Goal: Task Accomplishment & Management: Manage account settings

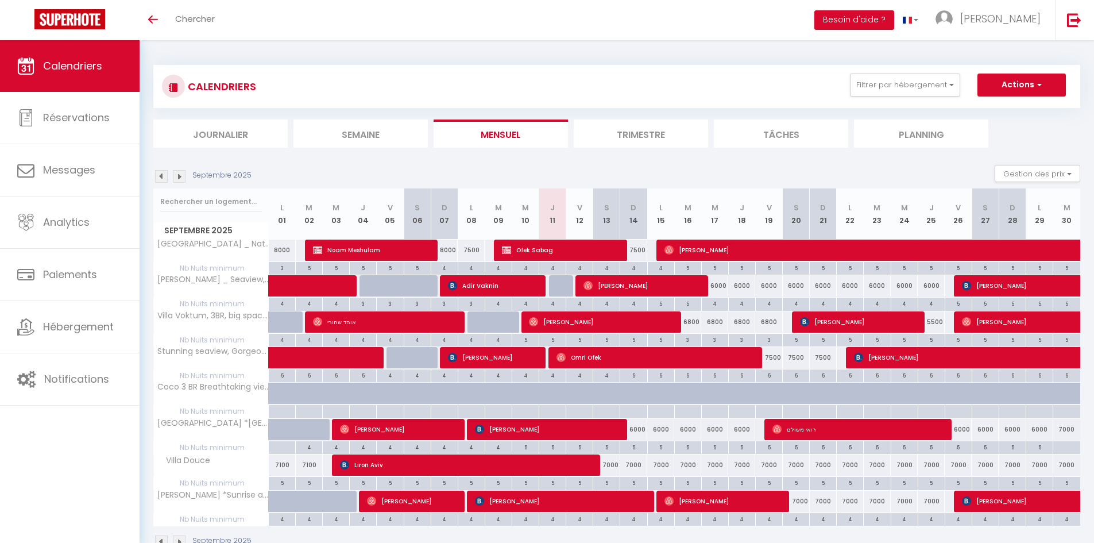
select select
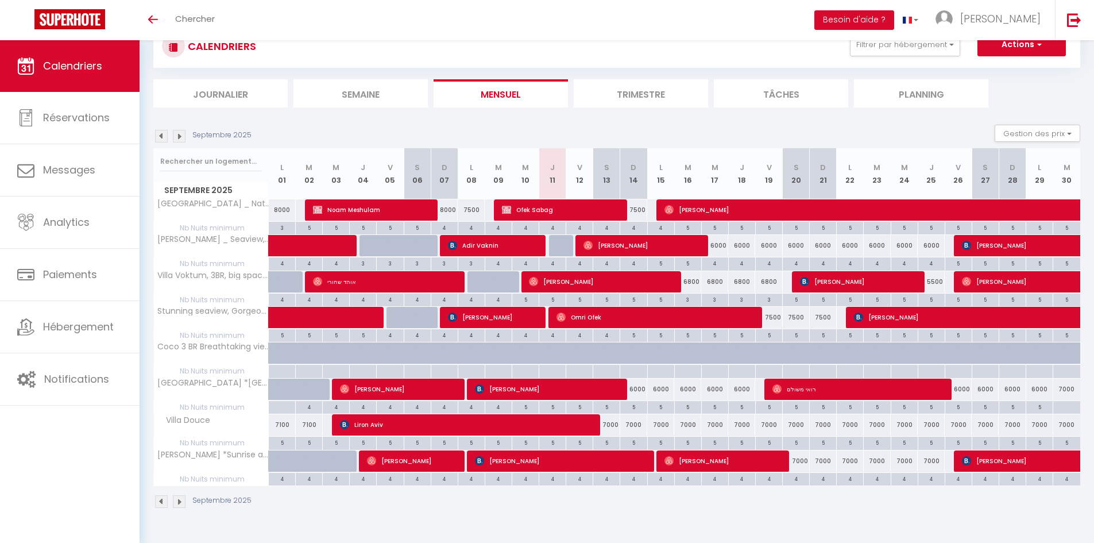
click at [828, 434] on div "7000" at bounding box center [823, 424] width 27 height 21
type input "7000"
select select "1"
type input "Dim 21 Septembre 2025"
type input "Lun 22 Septembre 2025"
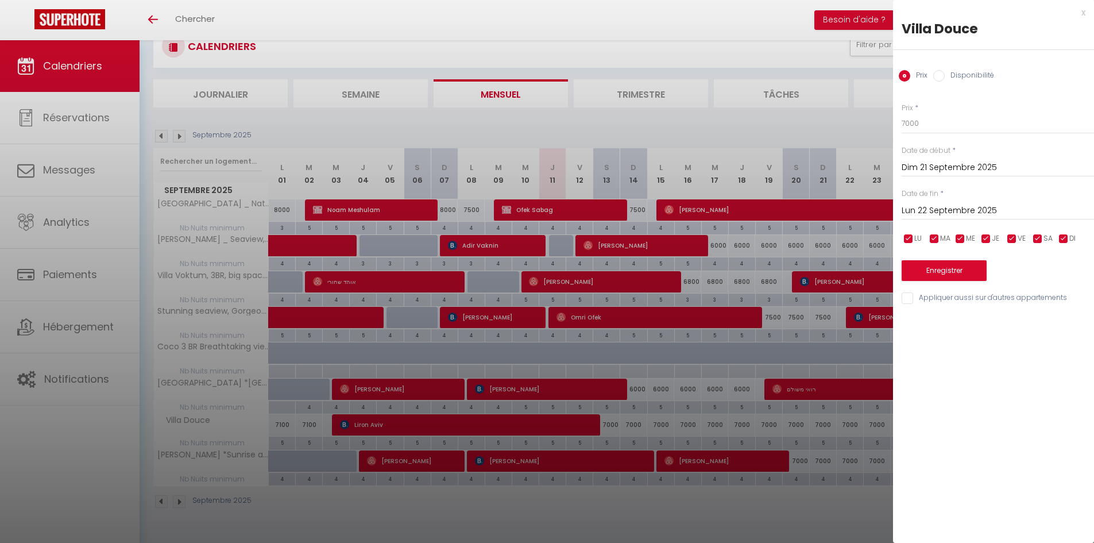
click at [942, 81] on input "Disponibilité" at bounding box center [938, 75] width 11 height 11
radio input "true"
radio input "false"
click at [935, 124] on select "Disponible Indisponible" at bounding box center [998, 124] width 192 height 22
select select "0"
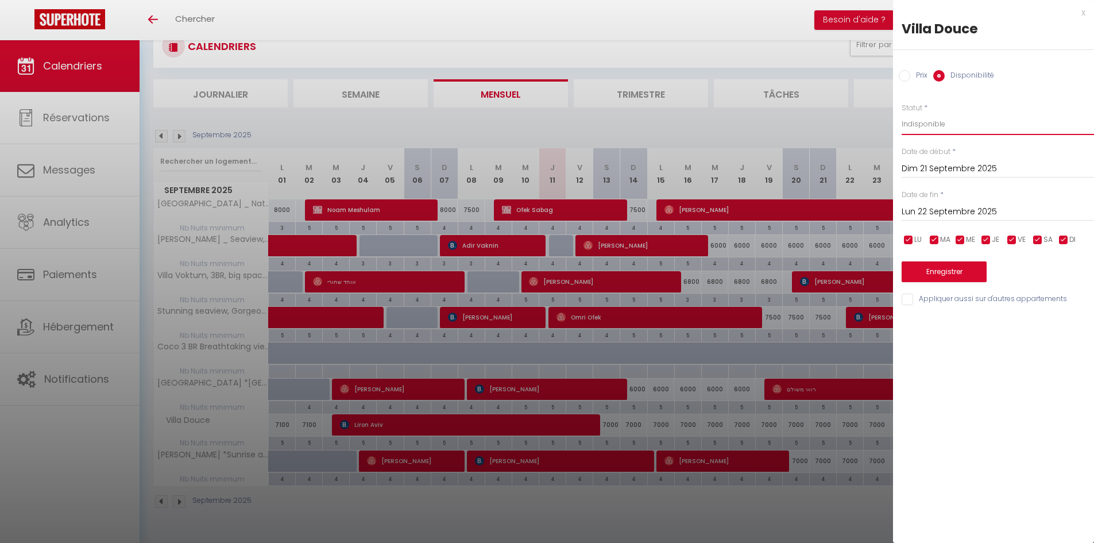
click at [902, 113] on select "Disponible Indisponible" at bounding box center [998, 124] width 192 height 22
click at [938, 208] on input "Lun 22 Septembre 2025" at bounding box center [998, 211] width 192 height 15
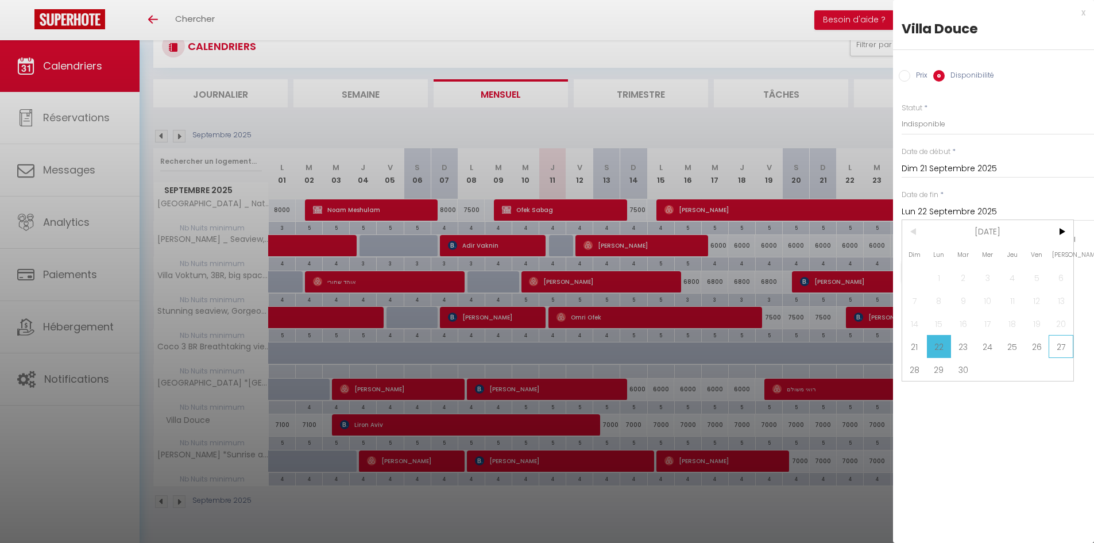
click at [1061, 346] on span "27" at bounding box center [1061, 346] width 25 height 23
type input "[DATE]"
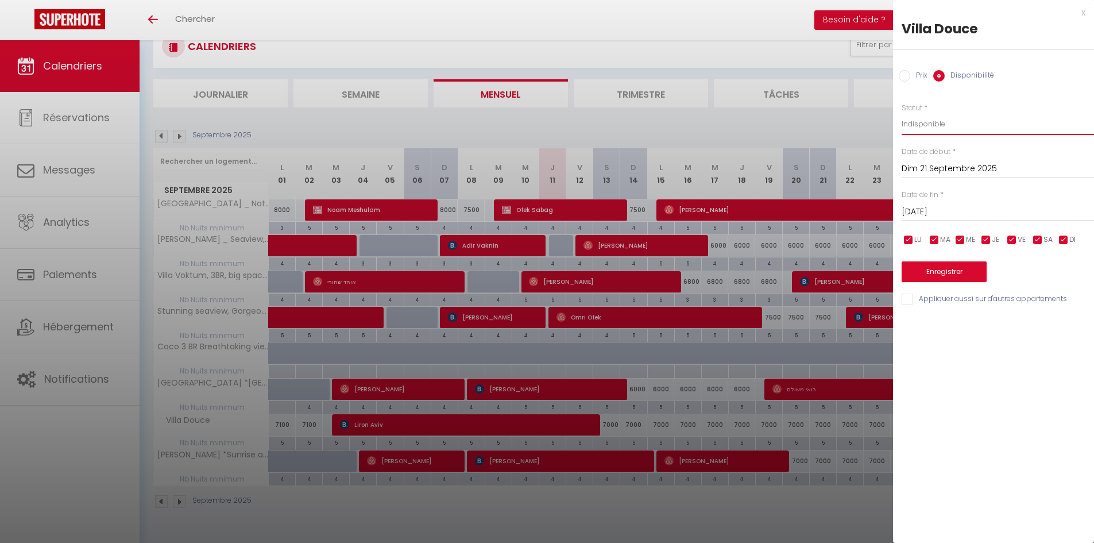
click at [955, 126] on select "Disponible Indisponible" at bounding box center [998, 124] width 192 height 22
click at [902, 113] on select "Disponible Indisponible" at bounding box center [998, 124] width 192 height 22
click at [947, 273] on button "Enregistrer" at bounding box center [944, 271] width 85 height 21
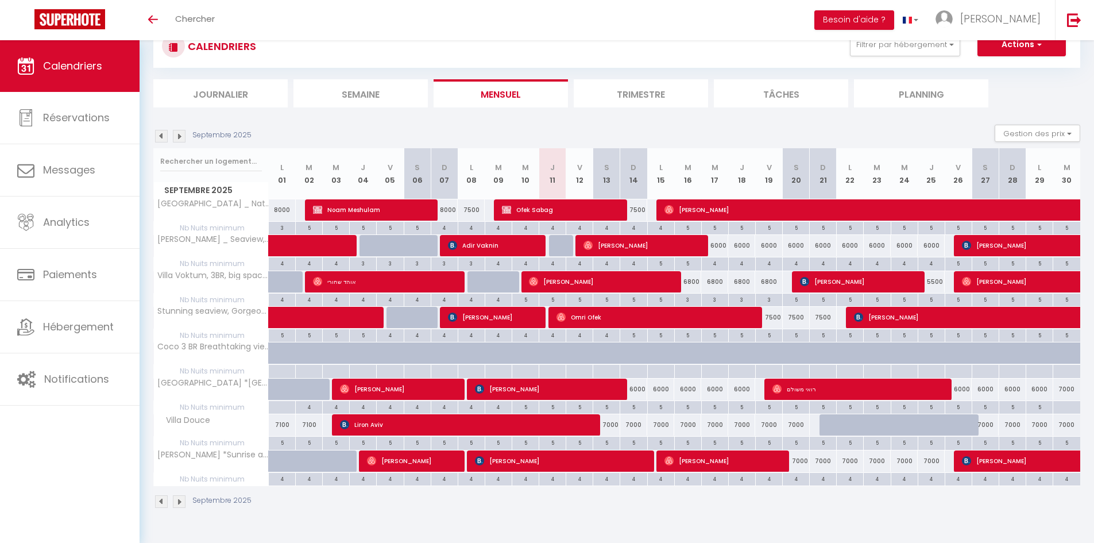
click at [613, 429] on div "7000" at bounding box center [606, 424] width 27 height 21
select select "1"
type input "[DATE]"
type input "Dim 14 Septembre 2025"
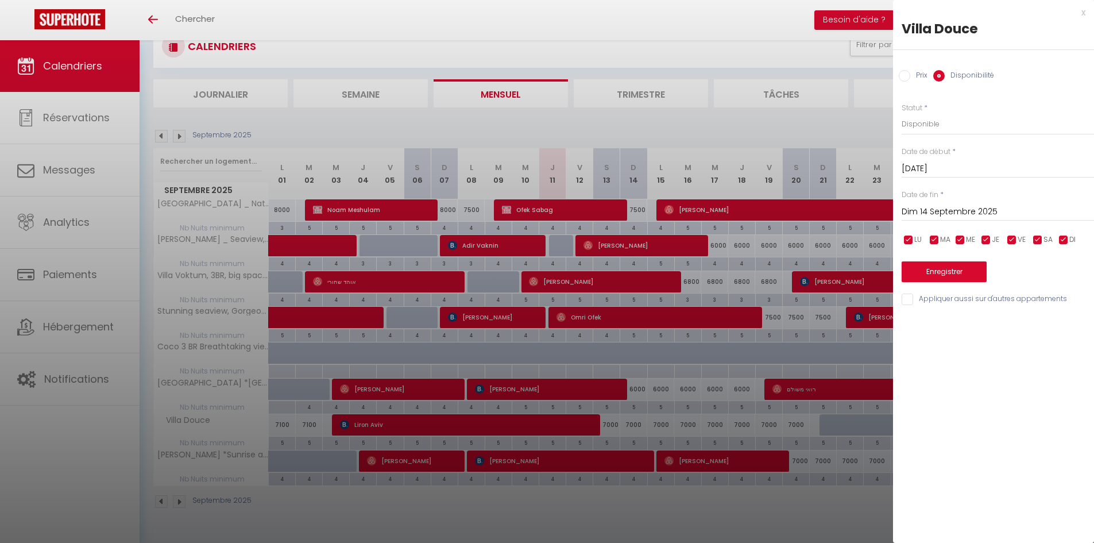
click at [916, 75] on label "Prix" at bounding box center [918, 76] width 17 height 13
click at [910, 75] on input "Prix" at bounding box center [904, 75] width 11 height 11
radio input "true"
radio input "false"
click at [914, 129] on input "7000" at bounding box center [998, 123] width 192 height 21
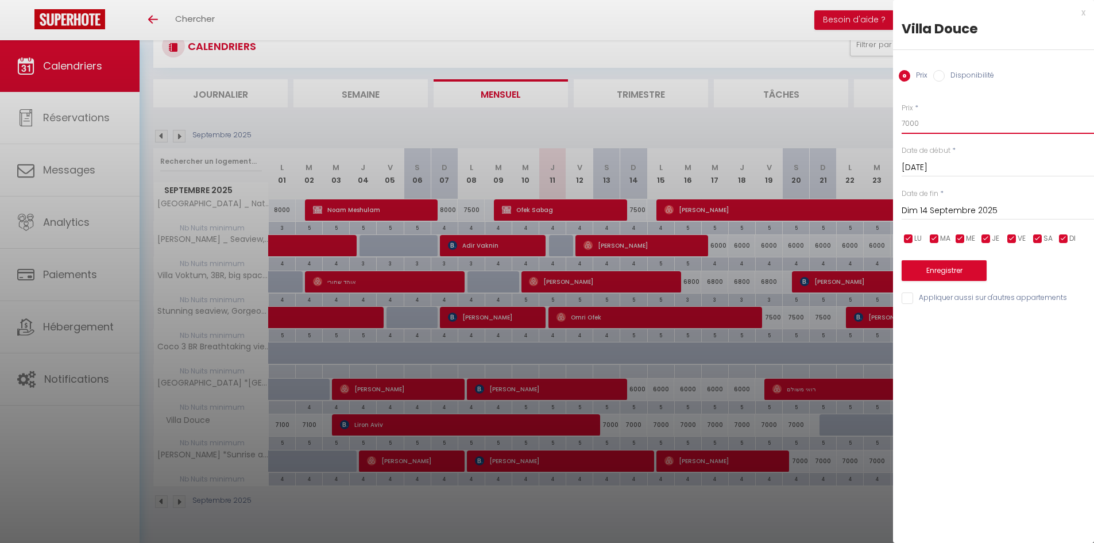
click at [914, 129] on input "7000" at bounding box center [998, 123] width 192 height 21
type input "6500"
click at [967, 203] on div "[DATE] < [DATE] > Dim Lun Mar Mer Jeu Ven Sam 1 2 3 4 5 6 7 8 9 10 11 12 13 14 …" at bounding box center [998, 209] width 192 height 21
click at [964, 206] on input "Dim 14 Septembre 2025" at bounding box center [998, 210] width 192 height 15
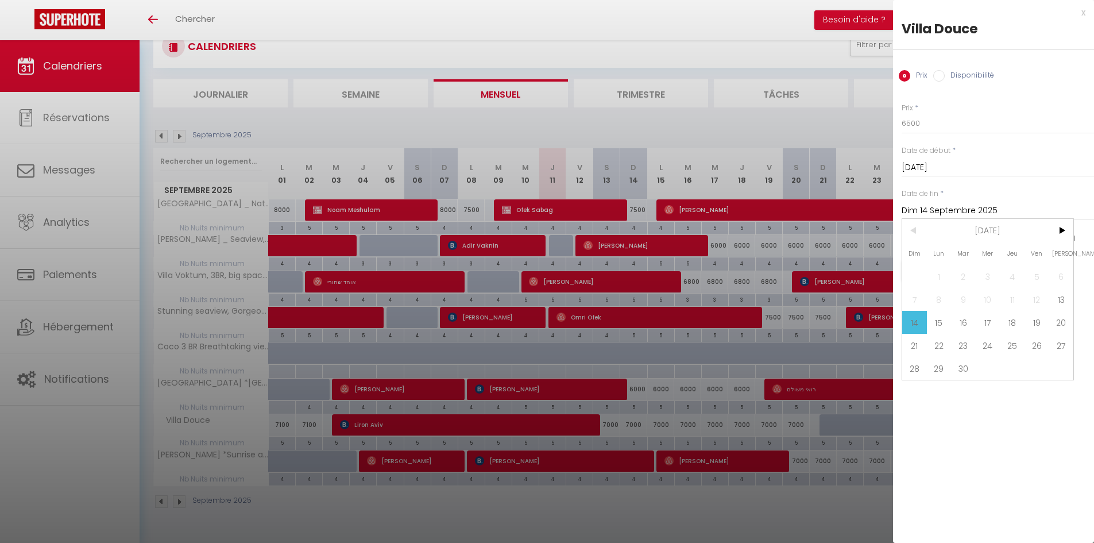
click at [1056, 320] on span "20" at bounding box center [1061, 322] width 25 height 23
type input "[DATE]"
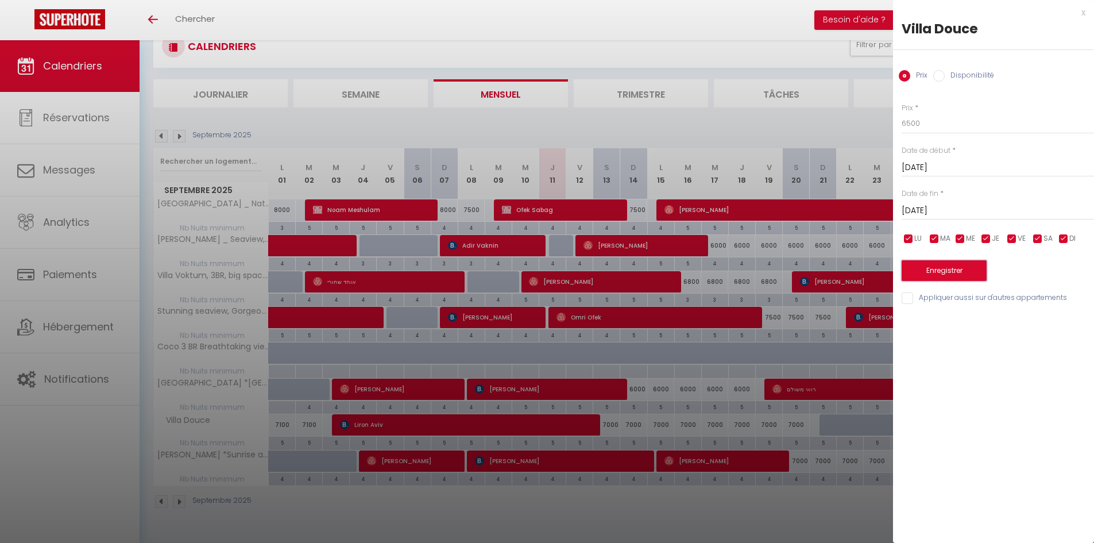
click at [969, 268] on button "Enregistrer" at bounding box center [944, 270] width 85 height 21
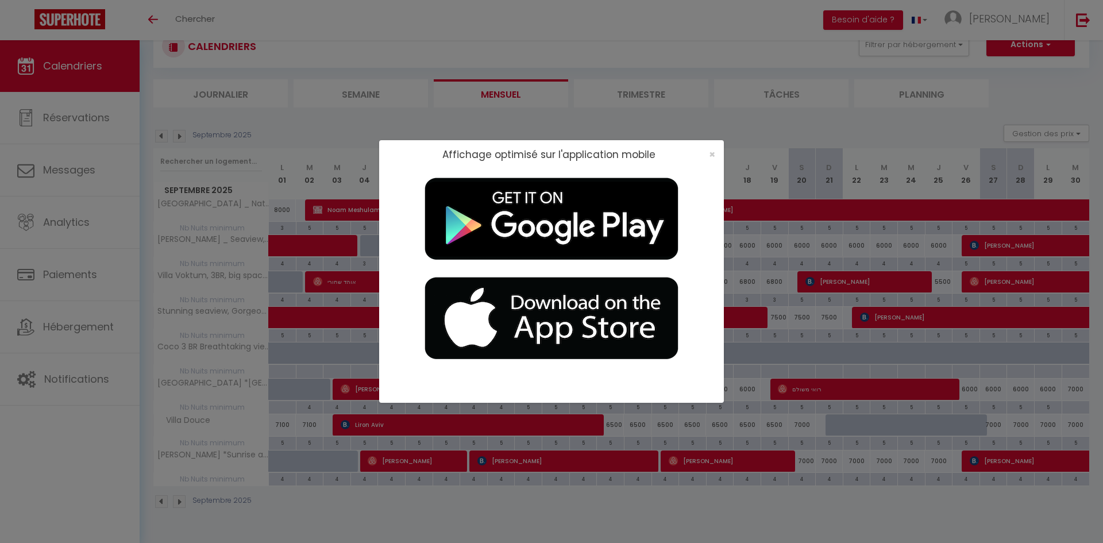
click at [716, 151] on div "×" at bounding box center [708, 154] width 29 height 11
click at [714, 152] on span "×" at bounding box center [712, 154] width 6 height 14
